Goal: Information Seeking & Learning: Understand process/instructions

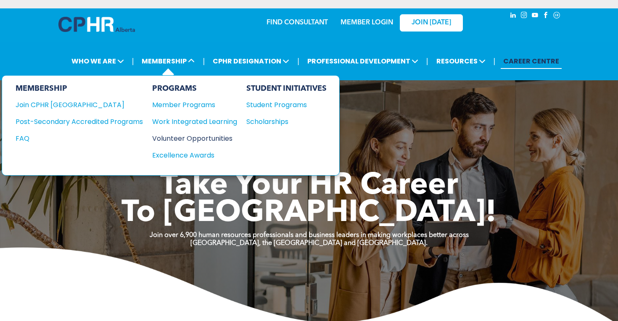
click at [203, 139] on div "Volunteer Opportunities" at bounding box center [190, 138] width 77 height 11
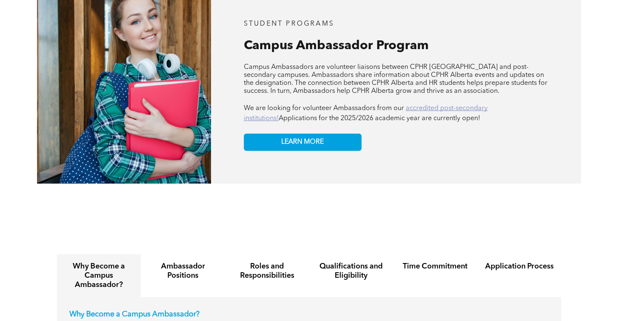
scroll to position [768, 0]
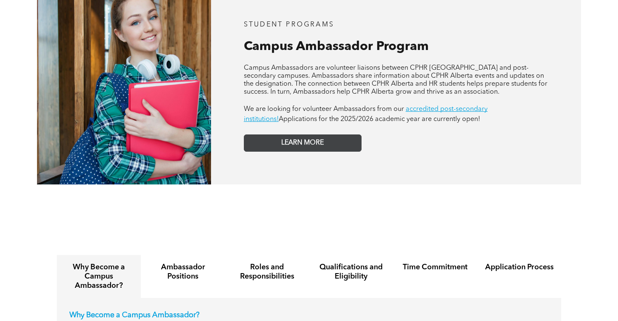
click at [255, 137] on link "LEARN MORE" at bounding box center [303, 143] width 118 height 17
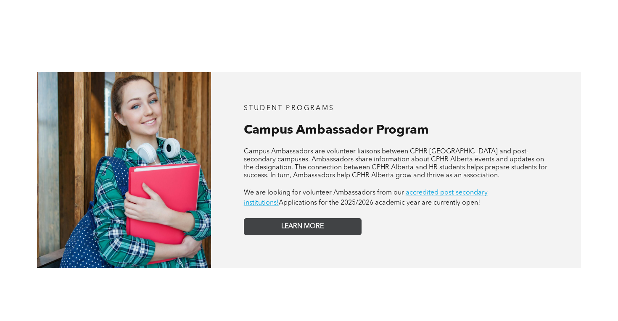
scroll to position [688, 0]
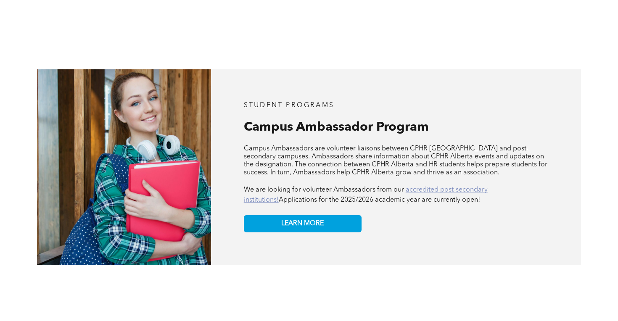
click at [416, 187] on link "accredited post-secondary institutions!" at bounding box center [366, 195] width 244 height 17
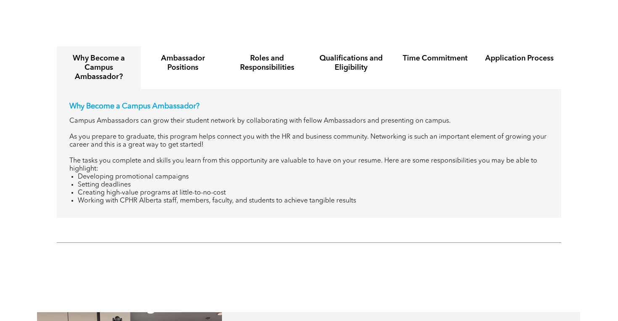
scroll to position [992, 0]
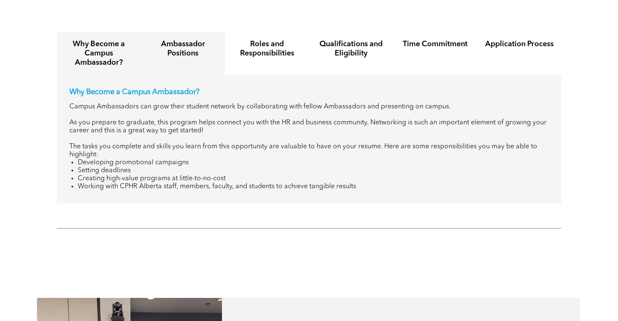
click at [190, 45] on h4 "Ambassador Positions" at bounding box center [182, 49] width 69 height 19
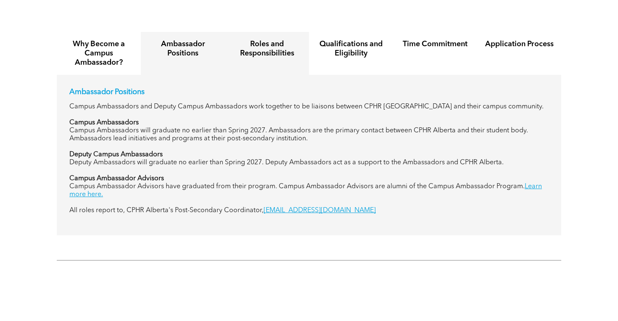
click at [265, 54] on div "Roles and Responsibilities" at bounding box center [267, 53] width 84 height 43
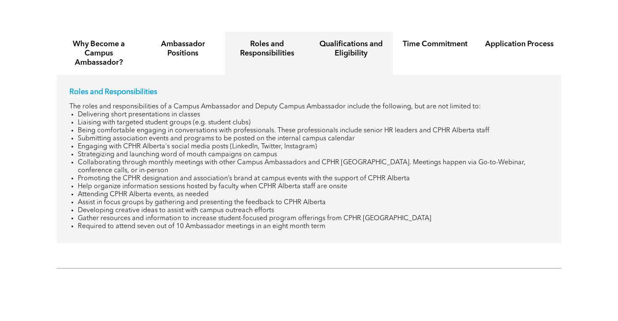
click at [332, 51] on div "Qualifications and Eligibility" at bounding box center [351, 53] width 84 height 43
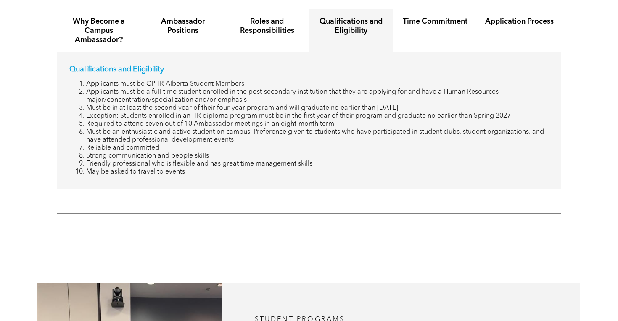
scroll to position [1002, 0]
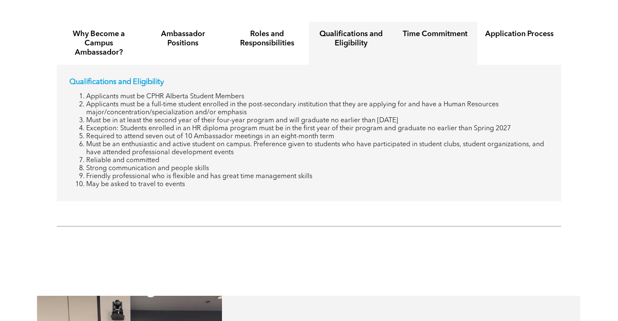
click at [449, 22] on div "Time Commitment" at bounding box center [435, 43] width 84 height 43
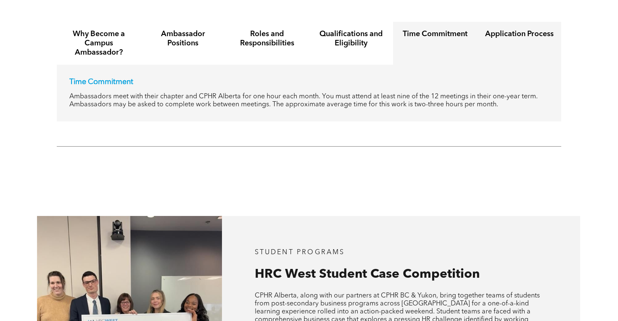
click at [524, 39] on div "Application Process" at bounding box center [519, 43] width 84 height 43
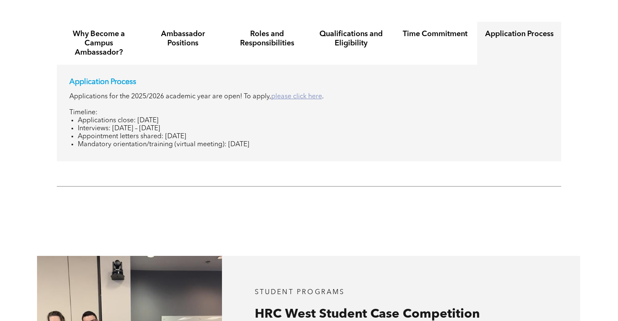
click at [307, 93] on link "please click here" at bounding box center [296, 96] width 51 height 7
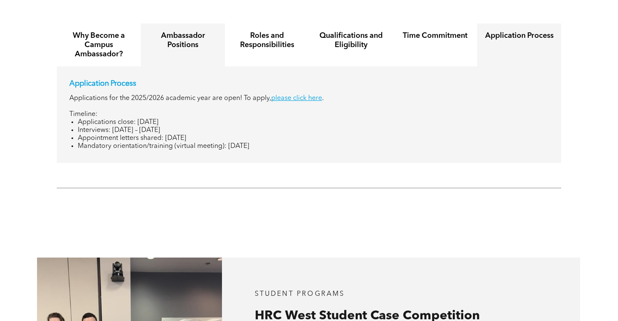
scroll to position [1012, 0]
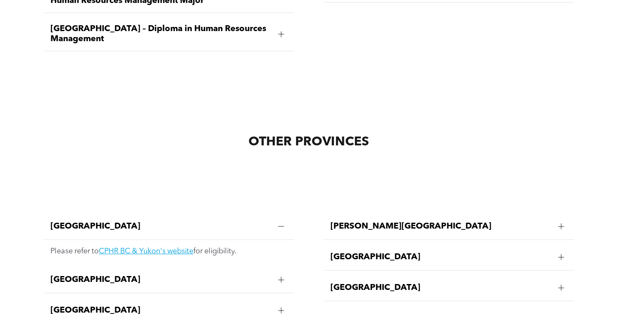
scroll to position [1738, 0]
